Goal: Task Accomplishment & Management: Use online tool/utility

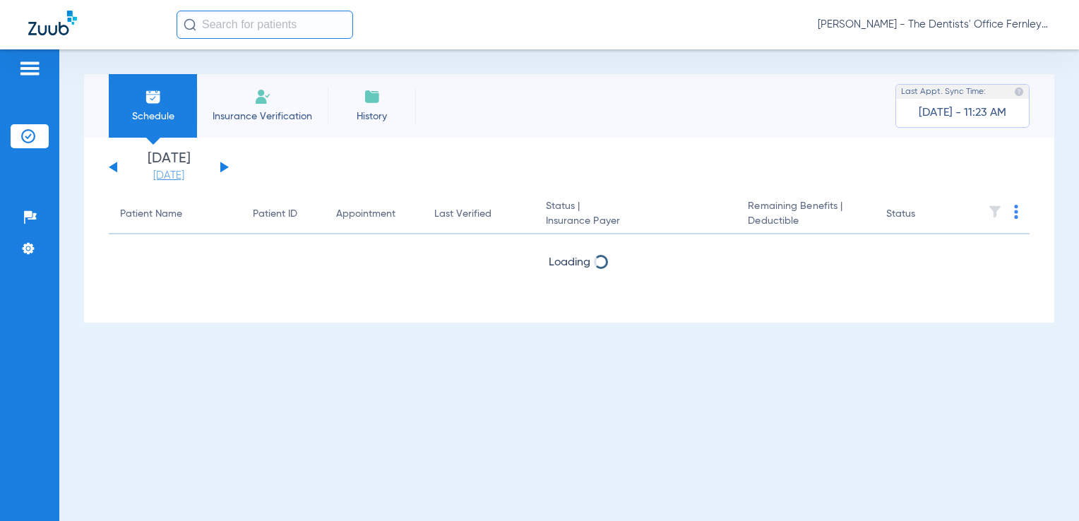
click at [191, 171] on link "[DATE]" at bounding box center [168, 176] width 85 height 14
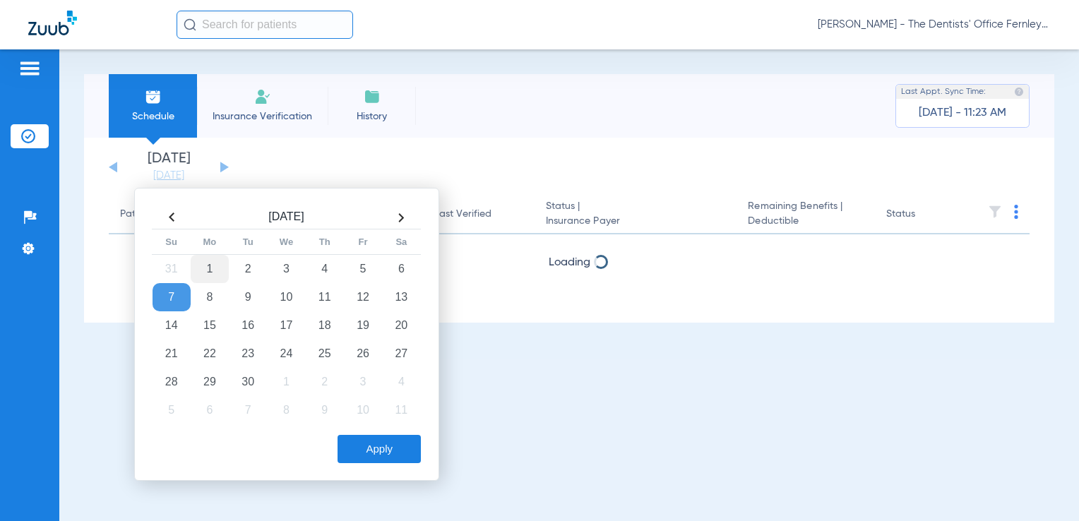
drag, startPoint x: 366, startPoint y: 264, endPoint x: 220, endPoint y: 280, distance: 147.0
click at [220, 280] on tr "31 1 2 3 4 5 6" at bounding box center [287, 269] width 268 height 28
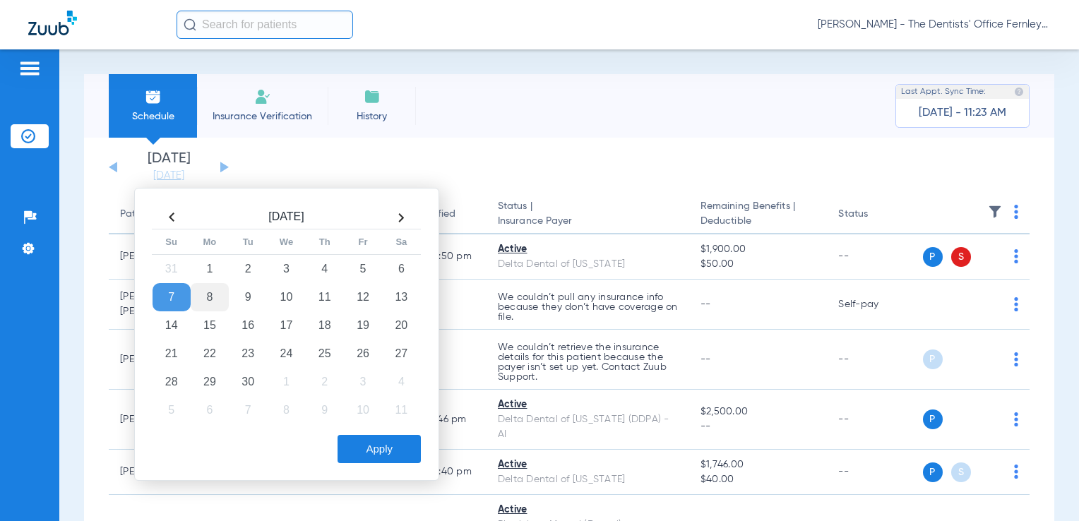
click at [206, 298] on td "8" at bounding box center [210, 297] width 38 height 28
click at [393, 451] on button "Apply" at bounding box center [379, 449] width 83 height 28
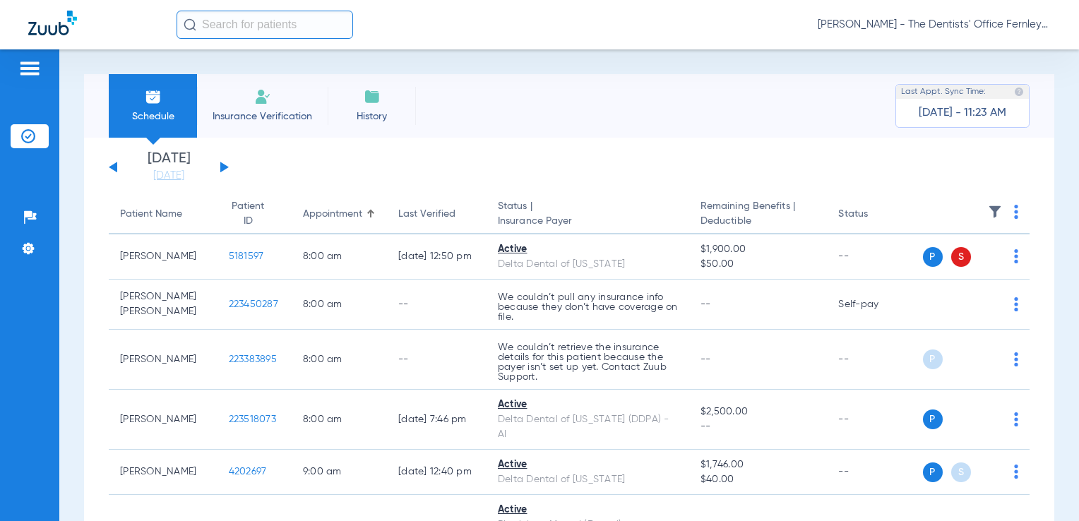
click at [1014, 210] on img at bounding box center [1016, 212] width 4 height 14
click at [958, 260] on button "Verify All" at bounding box center [951, 268] width 111 height 28
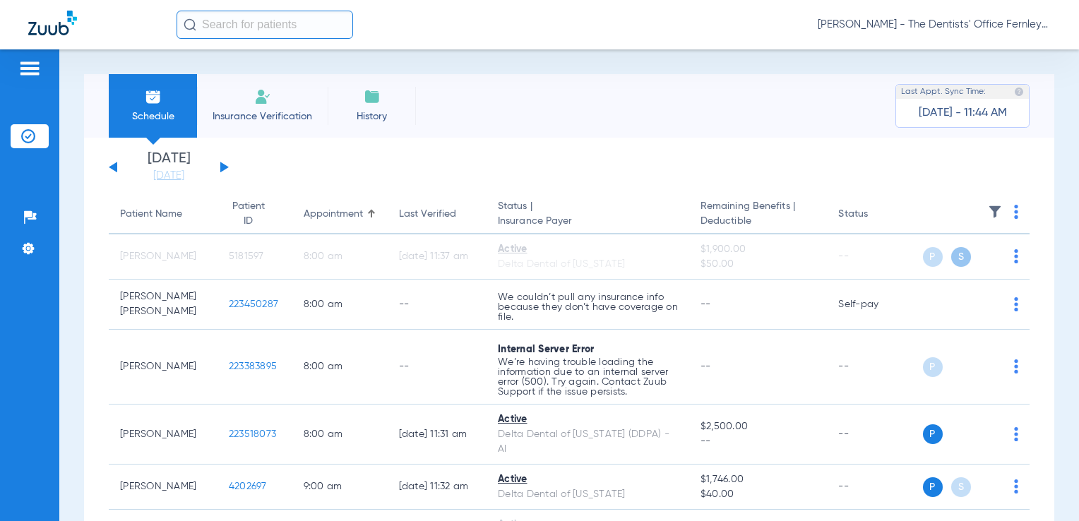
click at [226, 174] on div "[DATE] [DATE] [DATE] [DATE] [DATE] [DATE] [DATE] [DATE] [DATE] [DATE] [DATE] [D…" at bounding box center [169, 167] width 120 height 31
click at [225, 170] on div "[DATE] [DATE] [DATE] [DATE] [DATE] [DATE] [DATE] [DATE] [DATE] [DATE] [DATE] [D…" at bounding box center [169, 167] width 120 height 31
click at [222, 167] on button at bounding box center [224, 167] width 8 height 11
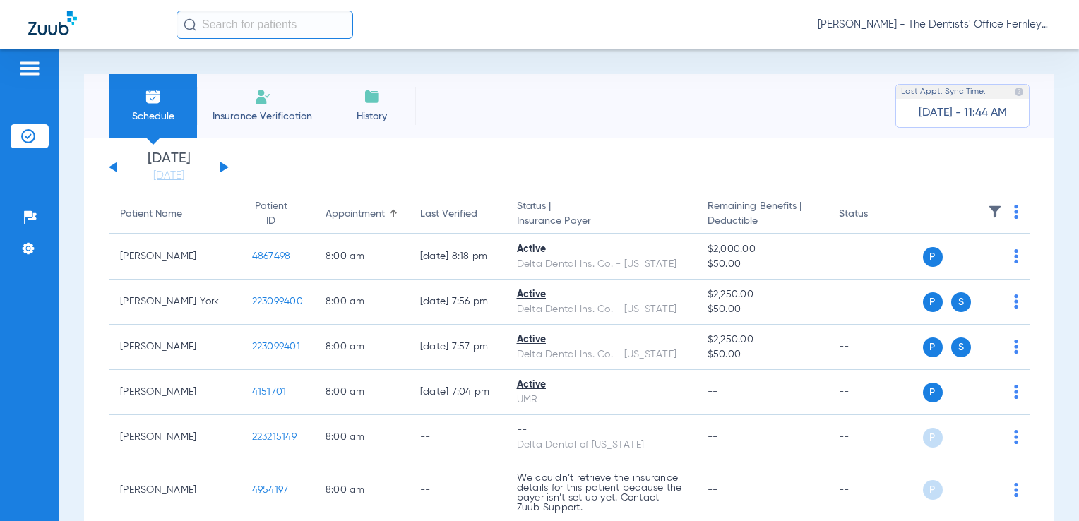
click at [1002, 209] on th at bounding box center [976, 215] width 107 height 40
click at [1014, 210] on img at bounding box center [1016, 212] width 4 height 14
click at [952, 264] on span "Verify All" at bounding box center [952, 268] width 88 height 10
click at [225, 166] on button at bounding box center [224, 167] width 8 height 11
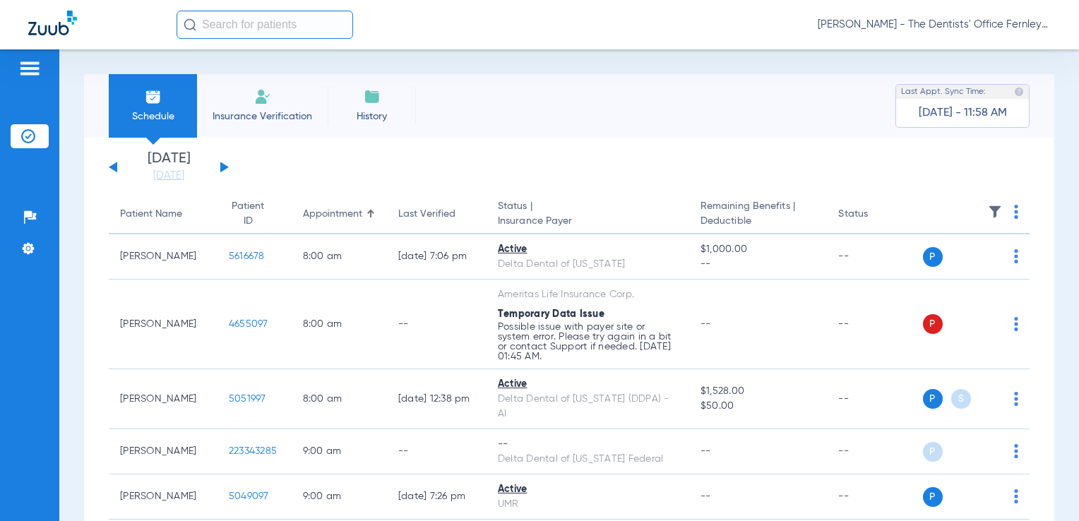
click at [1014, 213] on img at bounding box center [1016, 212] width 4 height 14
click at [970, 267] on span "Verify All" at bounding box center [952, 268] width 88 height 10
